Goal: Transaction & Acquisition: Purchase product/service

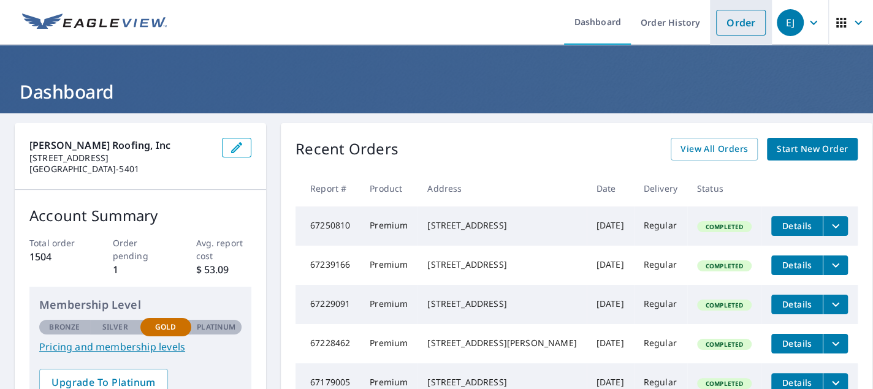
click at [718, 25] on link "Order" at bounding box center [741, 23] width 50 height 26
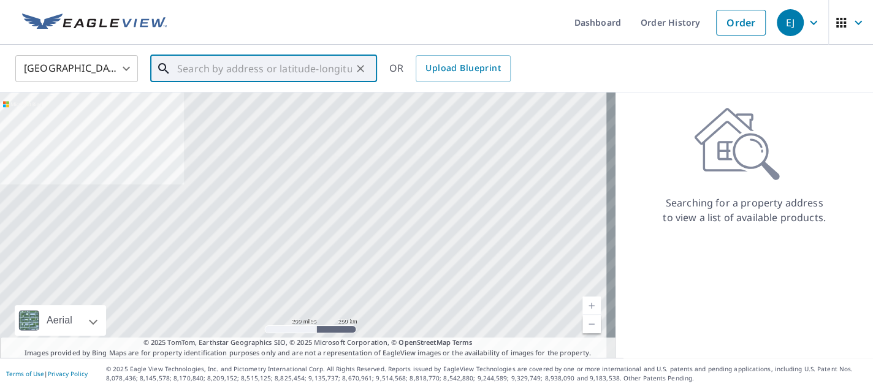
click at [216, 75] on input "text" at bounding box center [264, 68] width 175 height 34
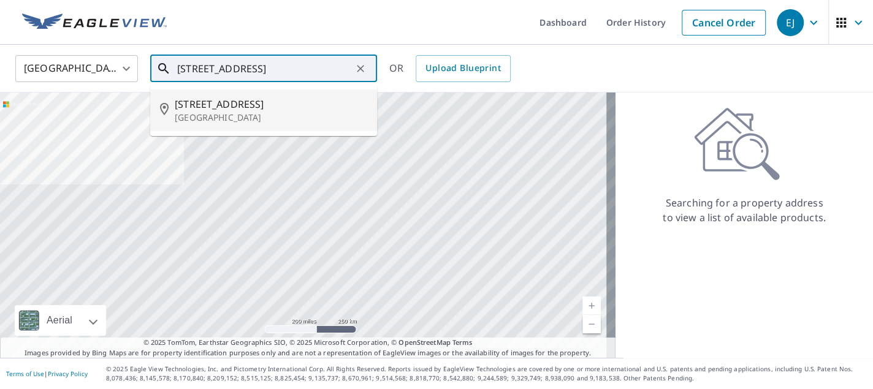
click at [235, 115] on p "[GEOGRAPHIC_DATA]" at bounding box center [271, 118] width 192 height 12
type input "[STREET_ADDRESS]"
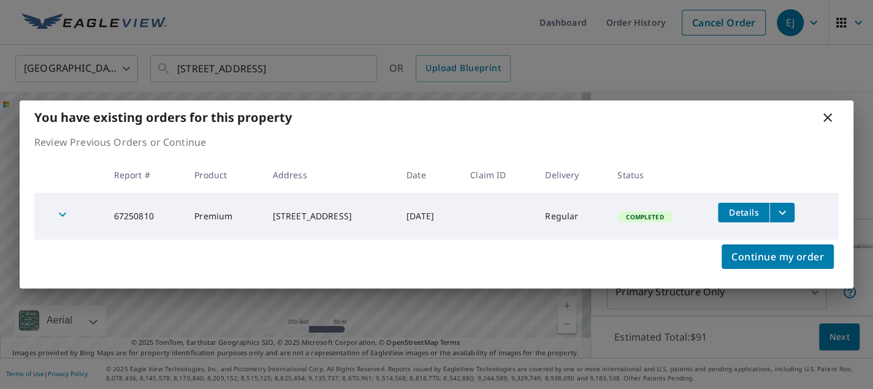
click at [785, 214] on icon "filesDropdownBtn-67250810" at bounding box center [782, 212] width 15 height 15
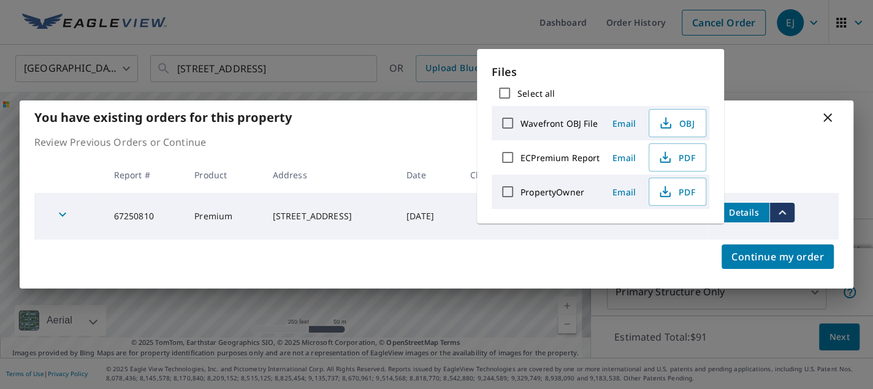
click at [752, 67] on div "You have existing orders for this property Review Previous Orders or Continue R…" at bounding box center [436, 194] width 873 height 389
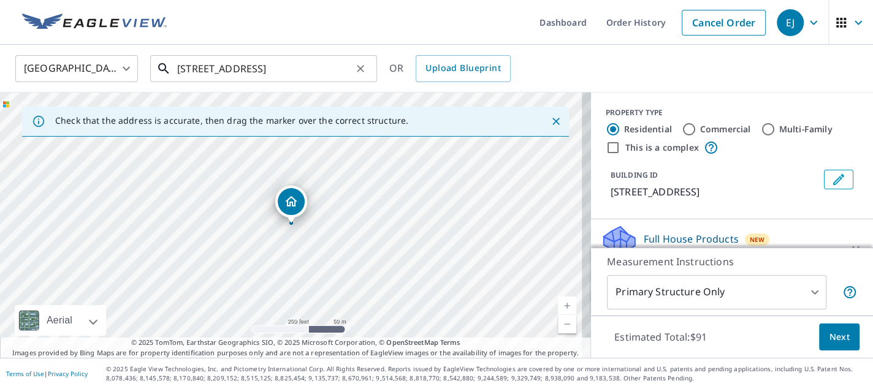
click at [262, 69] on input "[STREET_ADDRESS]" at bounding box center [264, 68] width 175 height 34
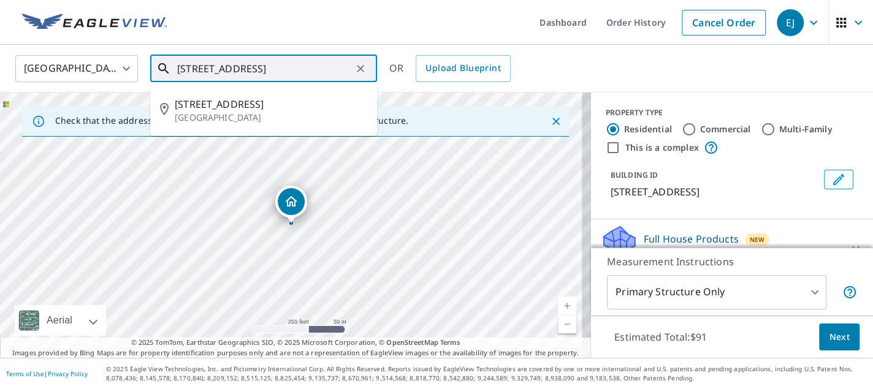
click at [284, 66] on input "[STREET_ADDRESS]" at bounding box center [264, 68] width 175 height 34
click at [308, 64] on input "[STREET_ADDRESS]" at bounding box center [264, 68] width 175 height 34
click at [360, 65] on icon "Clear" at bounding box center [360, 69] width 12 height 12
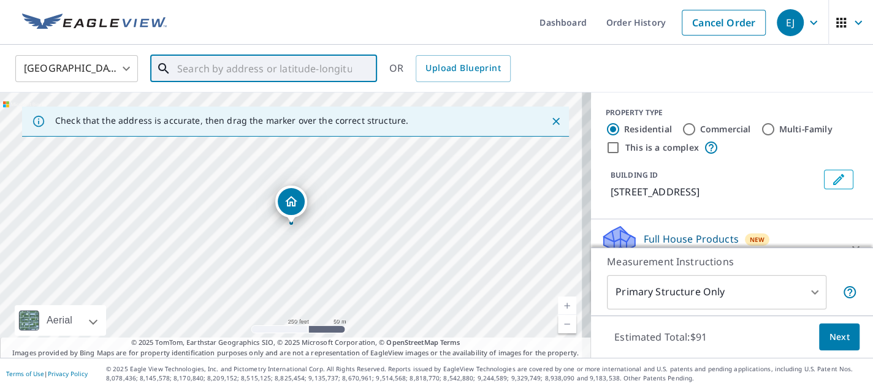
click at [201, 67] on input "text" at bounding box center [264, 68] width 175 height 34
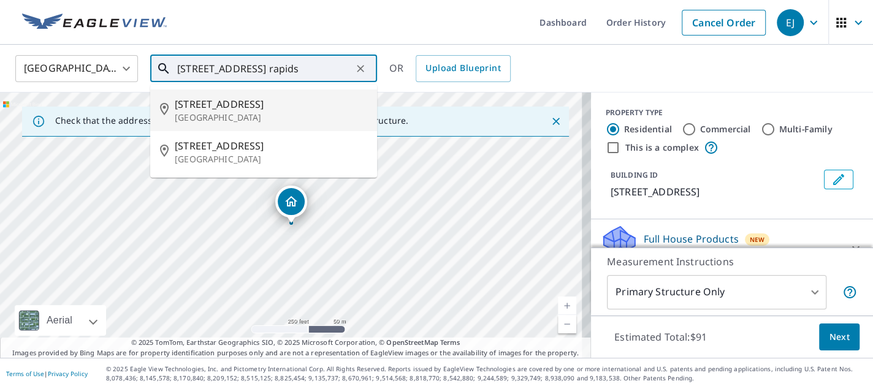
click at [251, 113] on p "[GEOGRAPHIC_DATA]" at bounding box center [271, 118] width 192 height 12
type input "[STREET_ADDRESS]"
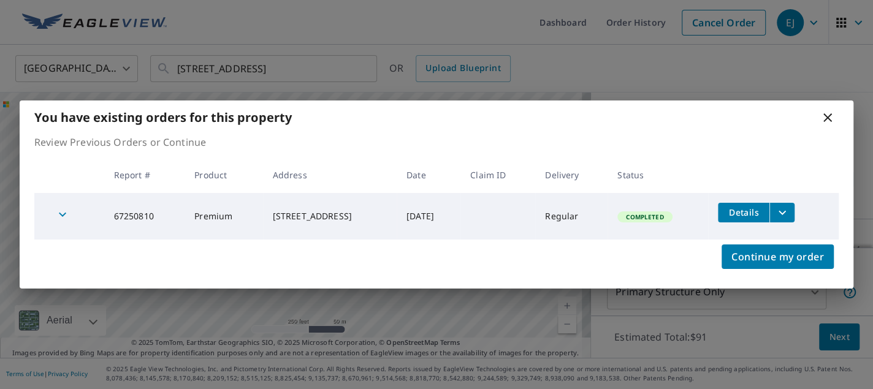
click at [795, 213] on button "filesDropdownBtn-67250810" at bounding box center [781, 213] width 25 height 20
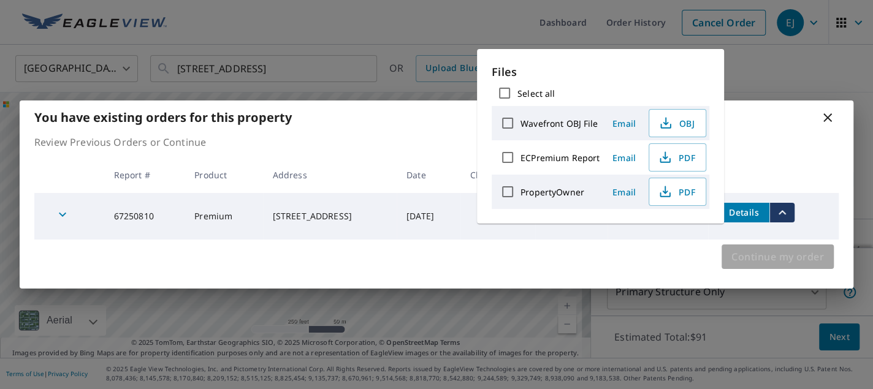
click at [753, 260] on span "Continue my order" at bounding box center [777, 256] width 93 height 17
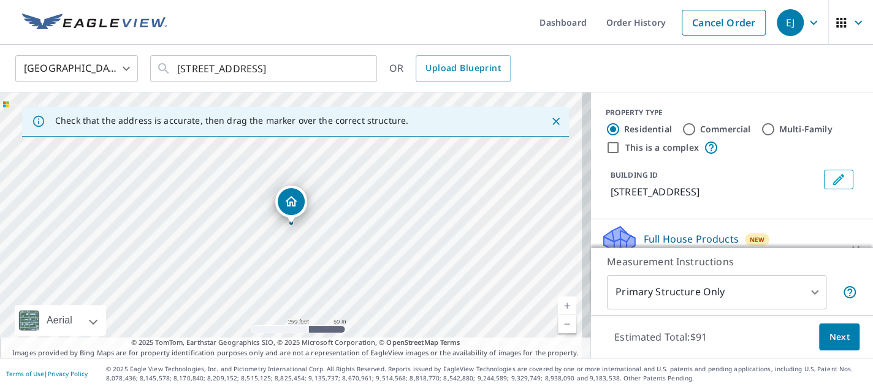
scroll to position [123, 0]
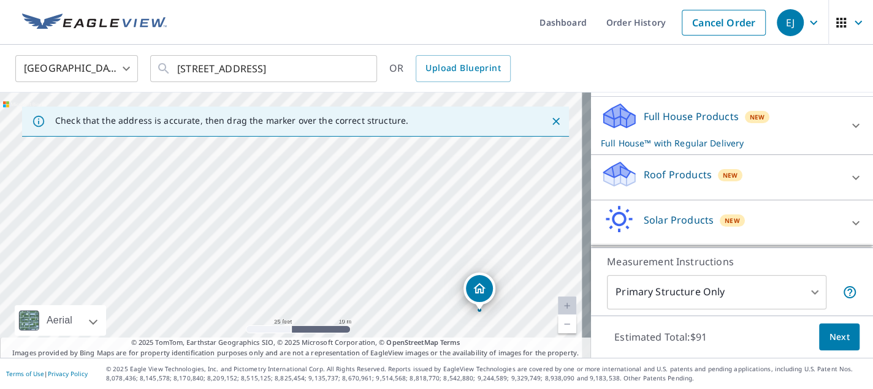
click at [285, 200] on div "[STREET_ADDRESS]" at bounding box center [295, 225] width 591 height 265
drag, startPoint x: 486, startPoint y: 286, endPoint x: 285, endPoint y: 188, distance: 222.9
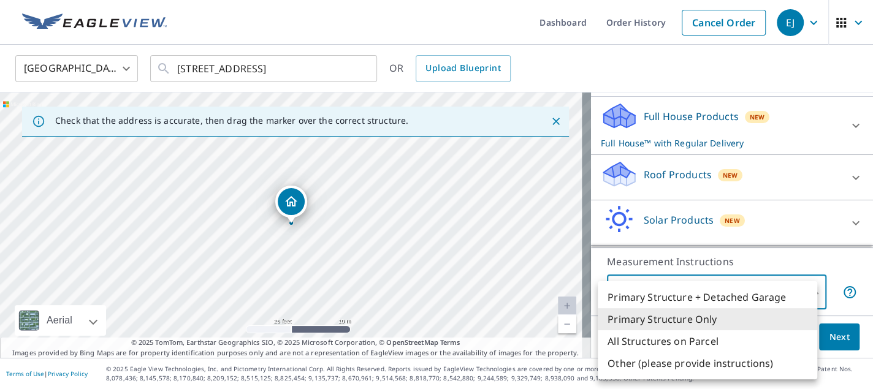
click at [744, 288] on body "EJ EJ Dashboard Order History Cancel Order EJ [GEOGRAPHIC_DATA] [GEOGRAPHIC_DAT…" at bounding box center [436, 194] width 873 height 389
click at [690, 368] on li "Other (please provide instructions)" at bounding box center [707, 364] width 219 height 22
type input "5"
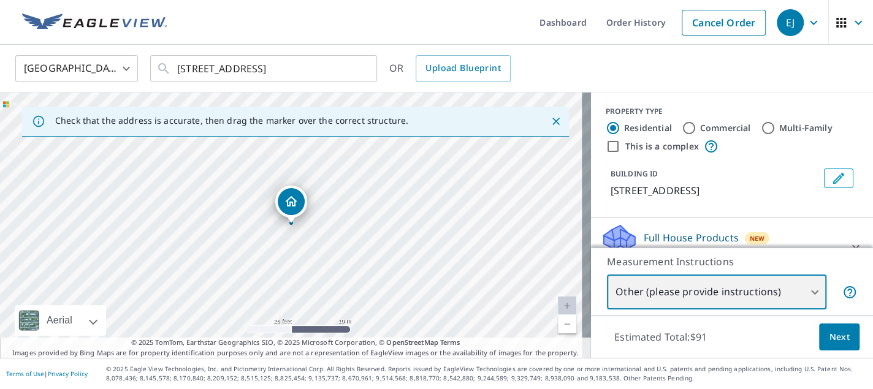
scroll to position [0, 0]
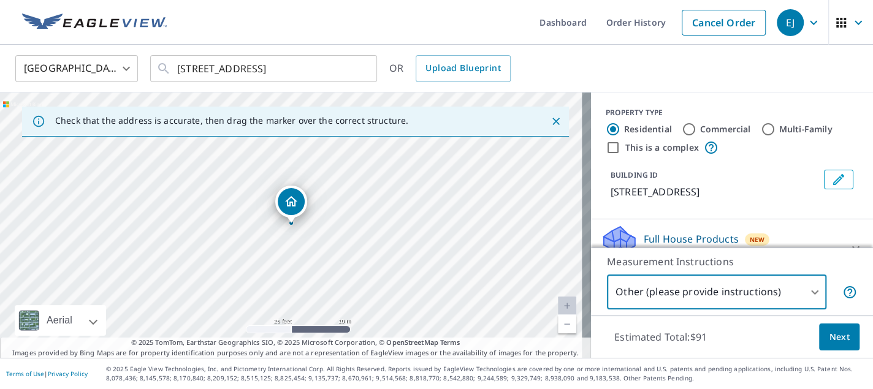
click at [693, 284] on body "EJ EJ Dashboard Order History Cancel Order EJ [GEOGRAPHIC_DATA] [GEOGRAPHIC_DAT…" at bounding box center [436, 194] width 873 height 389
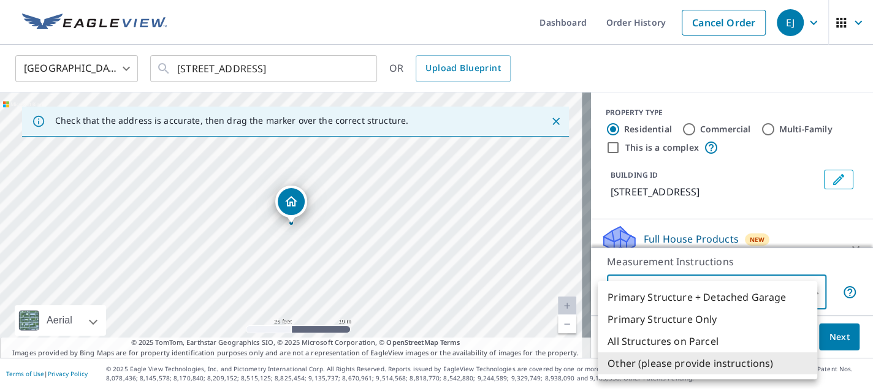
click at [697, 367] on li "Other (please provide instructions)" at bounding box center [707, 364] width 219 height 22
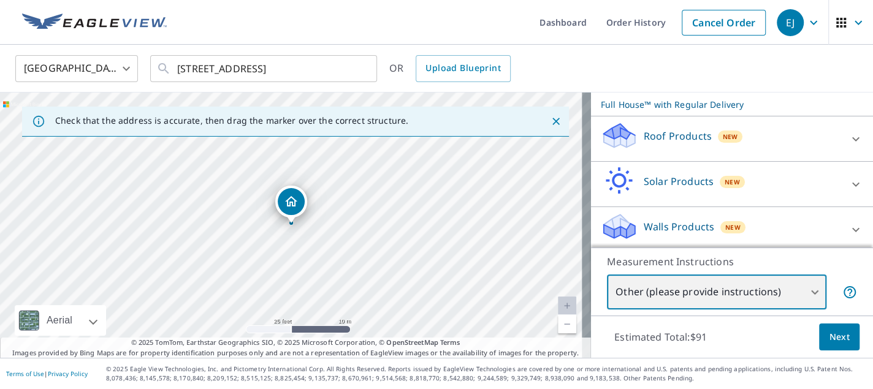
scroll to position [164, 0]
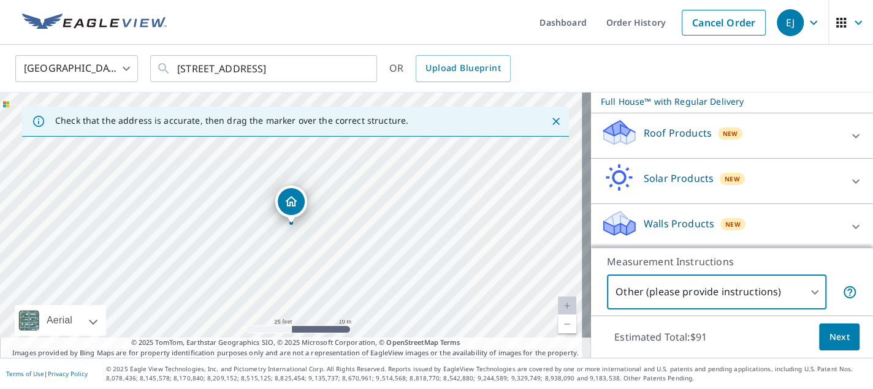
click at [837, 332] on span "Next" at bounding box center [839, 337] width 21 height 15
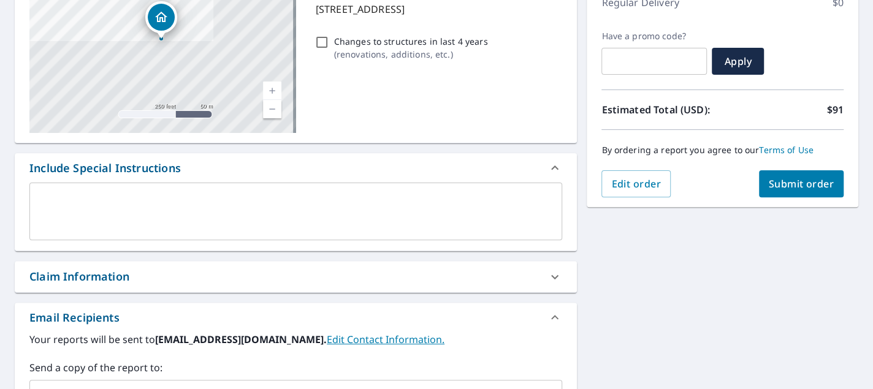
scroll to position [123, 0]
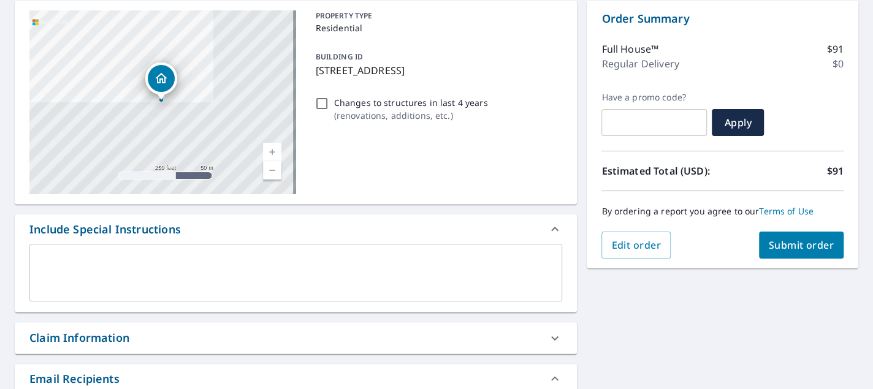
click at [243, 241] on div "Include Special Instructions" at bounding box center [296, 229] width 562 height 29
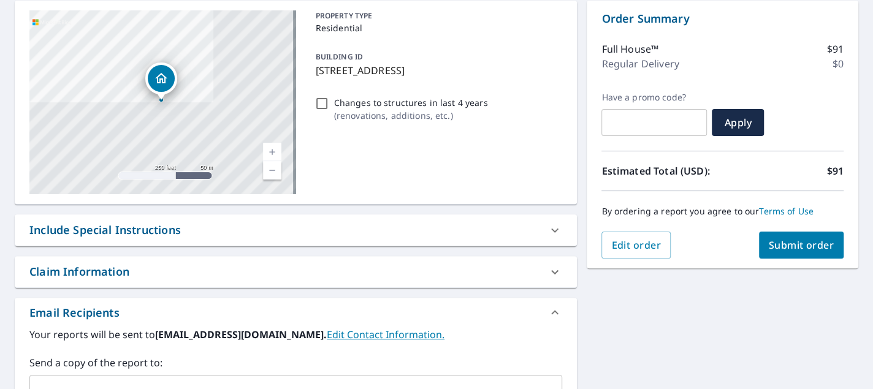
click at [243, 241] on div "Include Special Instructions" at bounding box center [296, 230] width 562 height 31
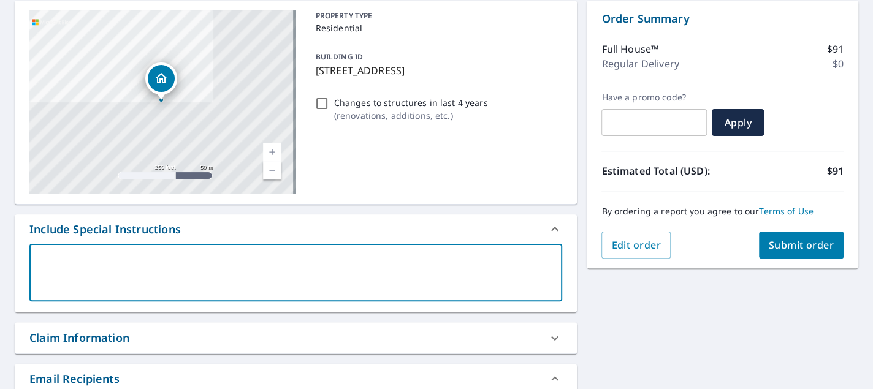
click at [147, 276] on textarea at bounding box center [296, 273] width 516 height 35
type textarea "S"
type textarea "x"
type textarea "Sh"
type textarea "x"
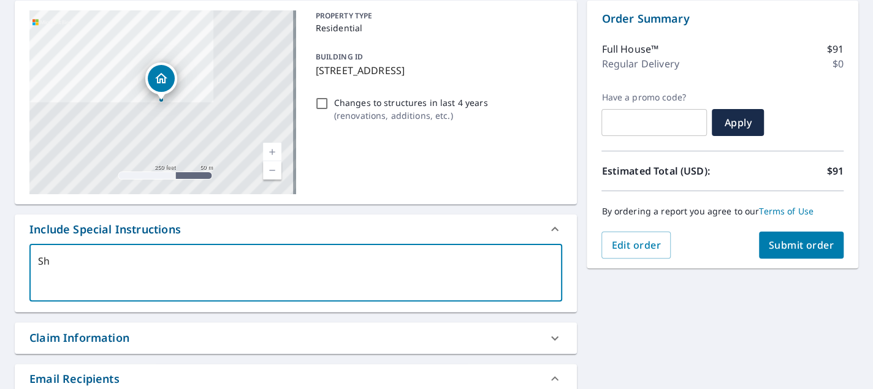
type textarea "She"
type textarea "x"
type textarea "Shed"
type textarea "x"
type textarea "Shed"
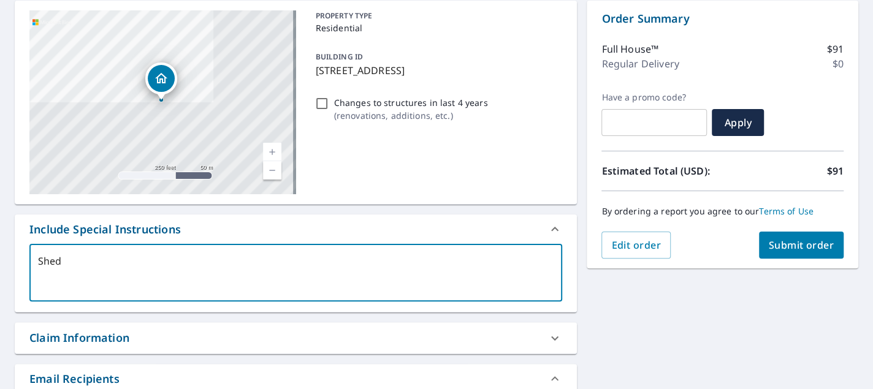
type textarea "x"
type textarea "Shed o"
type textarea "x"
type textarea "Shed on"
type textarea "x"
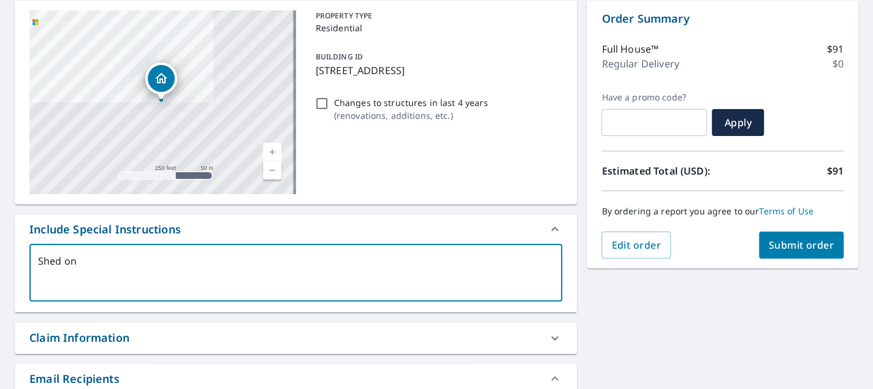
type textarea "Shed onl"
type textarea "x"
type textarea "Shed only"
type textarea "x"
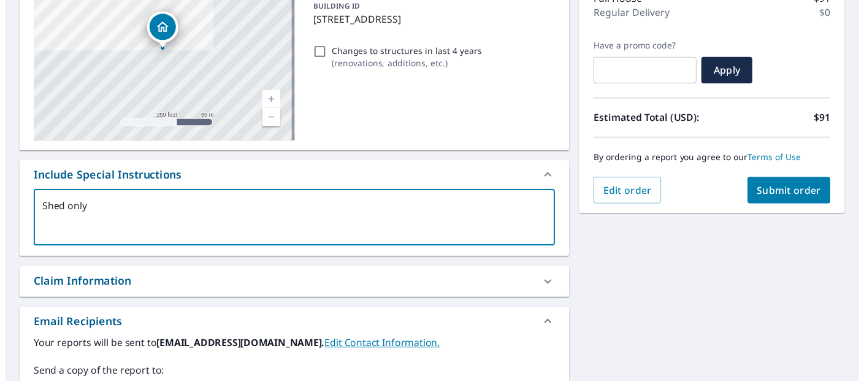
scroll to position [245, 0]
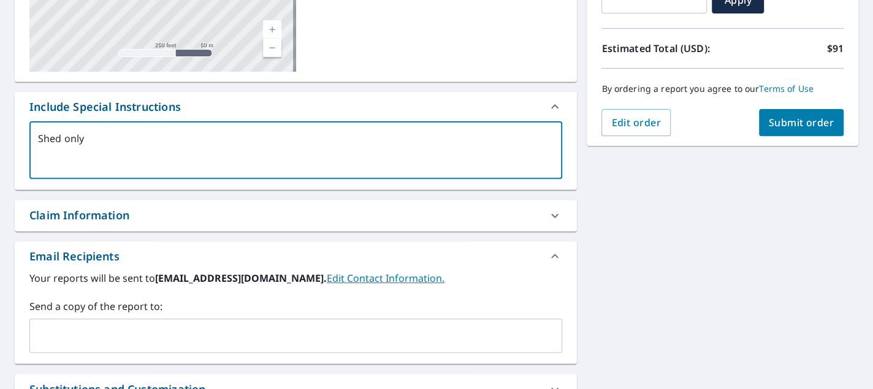
type textarea "Shed only"
type textarea "x"
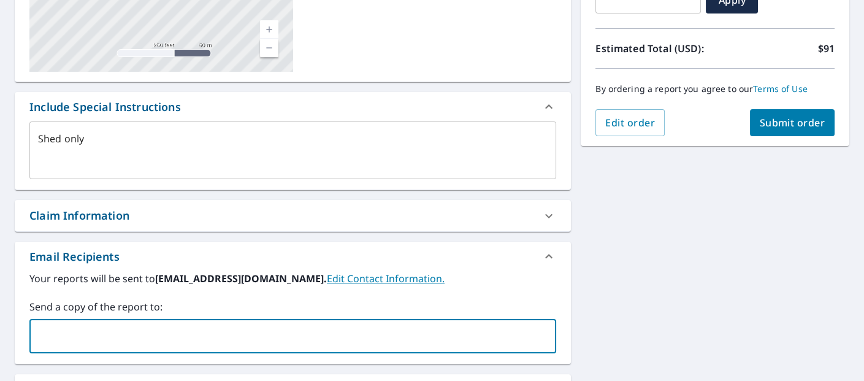
click at [192, 326] on input "text" at bounding box center [283, 335] width 497 height 23
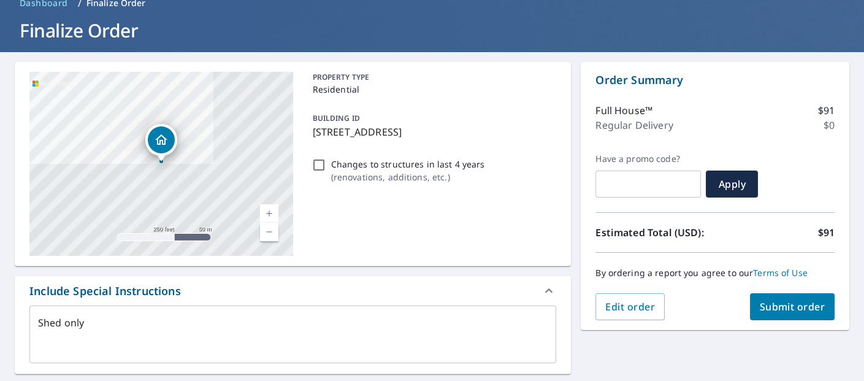
scroll to position [0, 0]
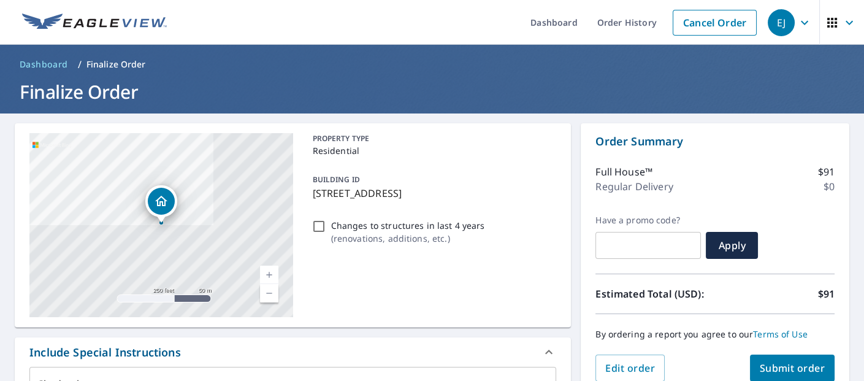
type input "[EMAIL_ADDRESS][DOMAIN_NAME]"
type textarea "x"
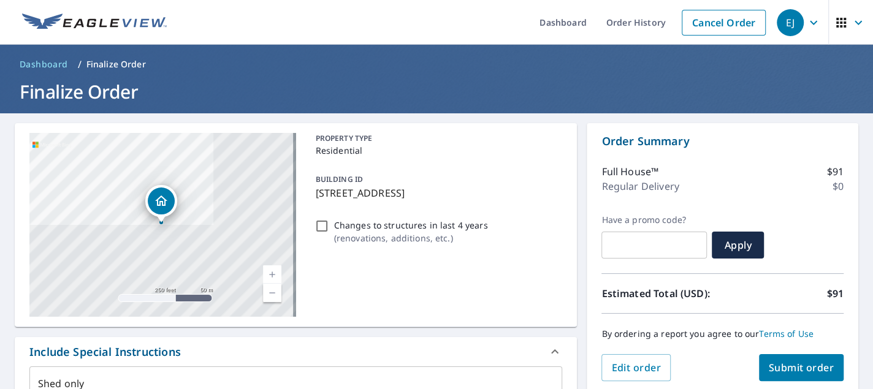
scroll to position [184, 0]
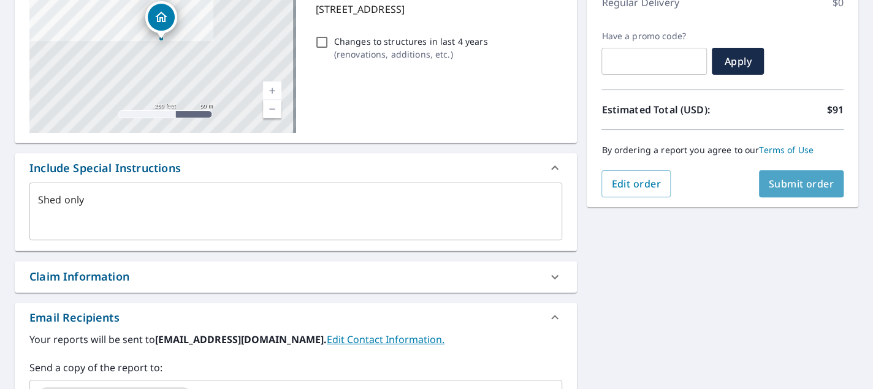
click at [780, 188] on span "Submit order" at bounding box center [802, 183] width 66 height 13
type textarea "x"
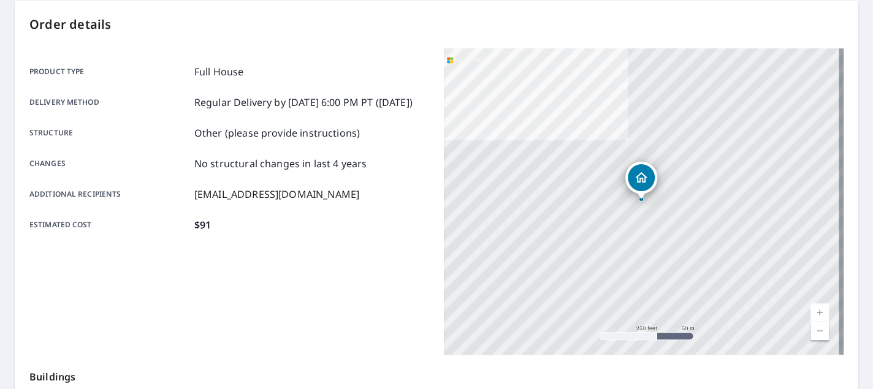
scroll to position [123, 0]
click at [223, 72] on p "Full House" at bounding box center [219, 71] width 50 height 15
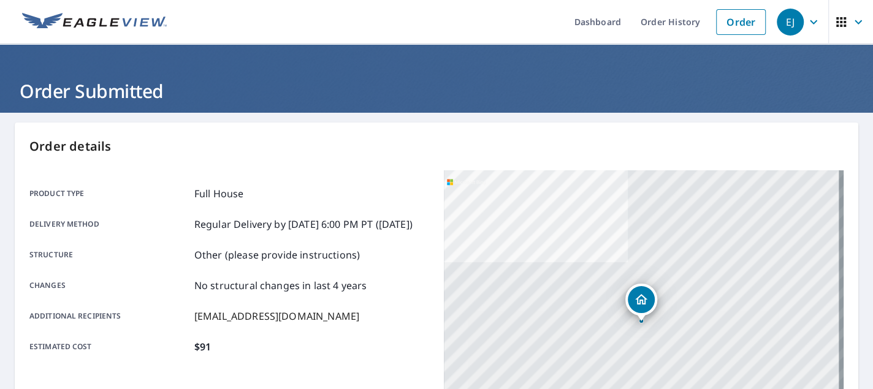
scroll to position [0, 0]
